Goal: Transaction & Acquisition: Purchase product/service

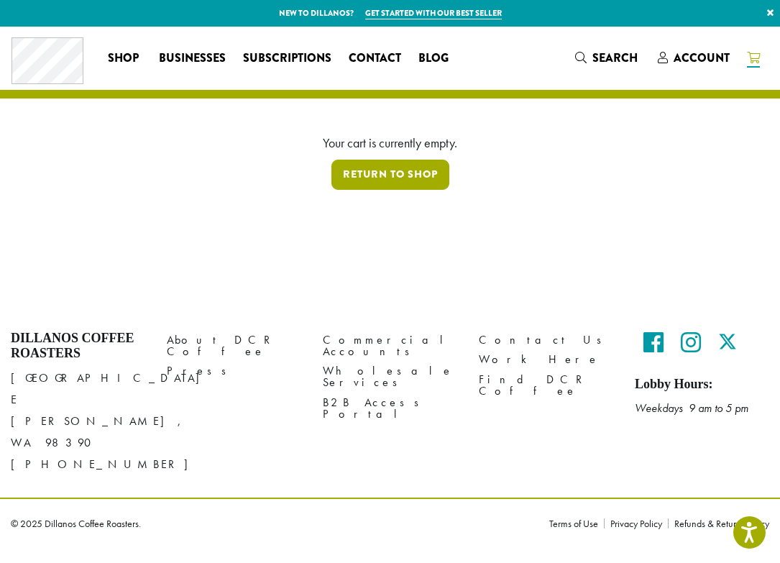
click at [360, 181] on link "Return to shop" at bounding box center [391, 175] width 118 height 30
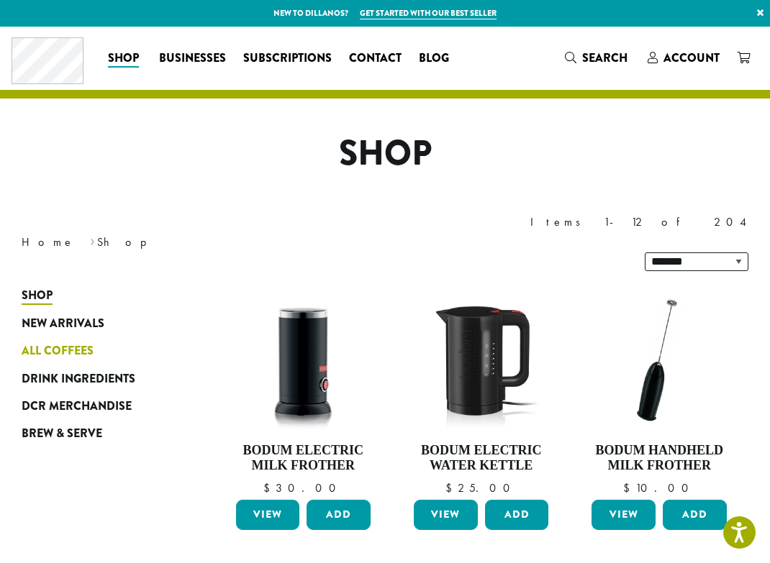
click at [87, 342] on span "All Coffees" at bounding box center [58, 351] width 72 height 18
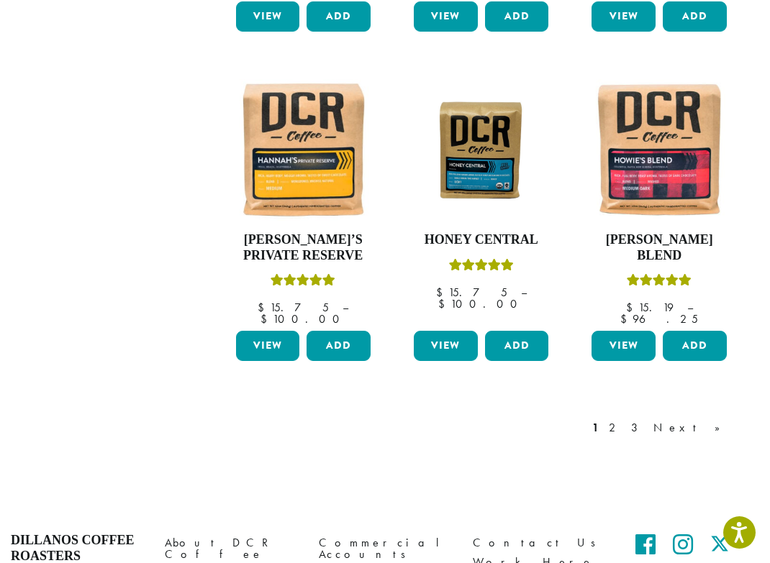
scroll to position [1141, 0]
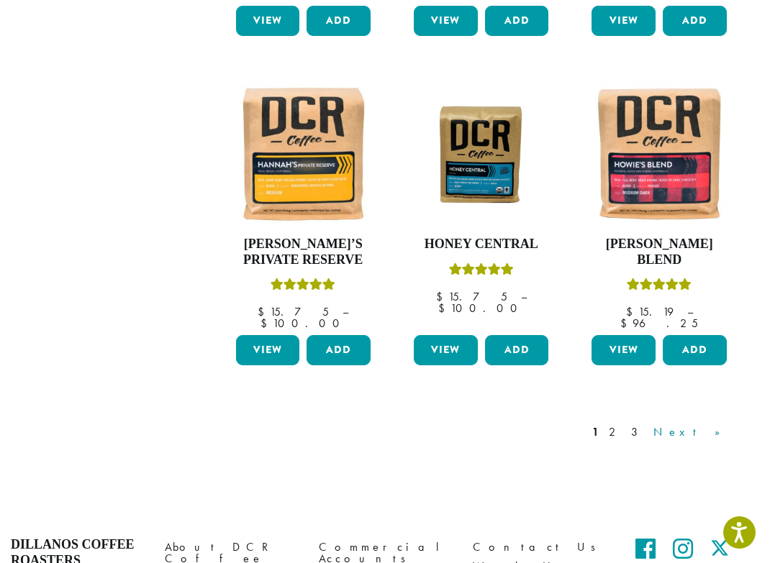
click at [720, 424] on link "Next »" at bounding box center [691, 432] width 83 height 17
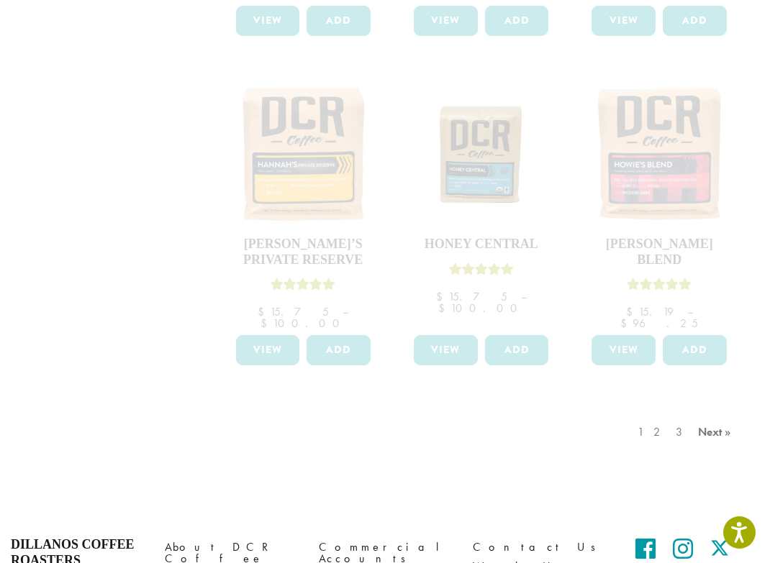
click at [718, 413] on div "1 2 3 Next »" at bounding box center [685, 447] width 103 height 68
click at [721, 413] on div "1 2 3 Next »" at bounding box center [685, 447] width 103 height 68
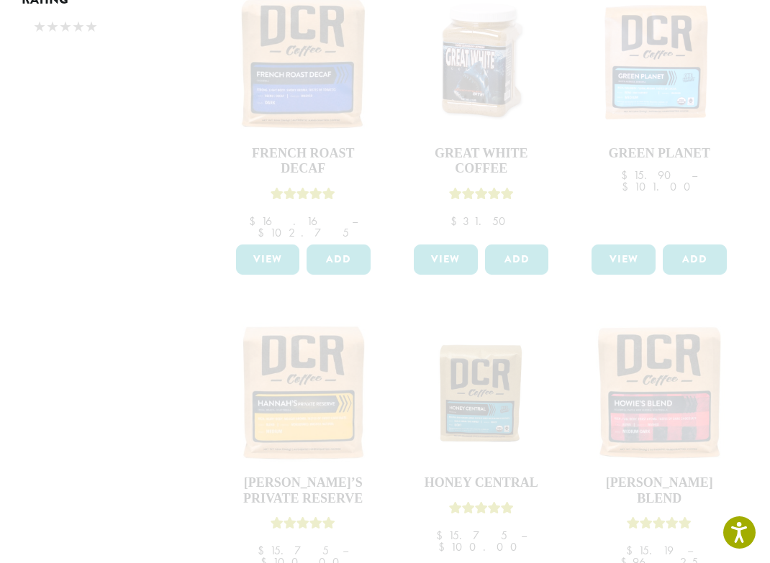
scroll to position [905, 0]
